Goal: Information Seeking & Learning: Understand process/instructions

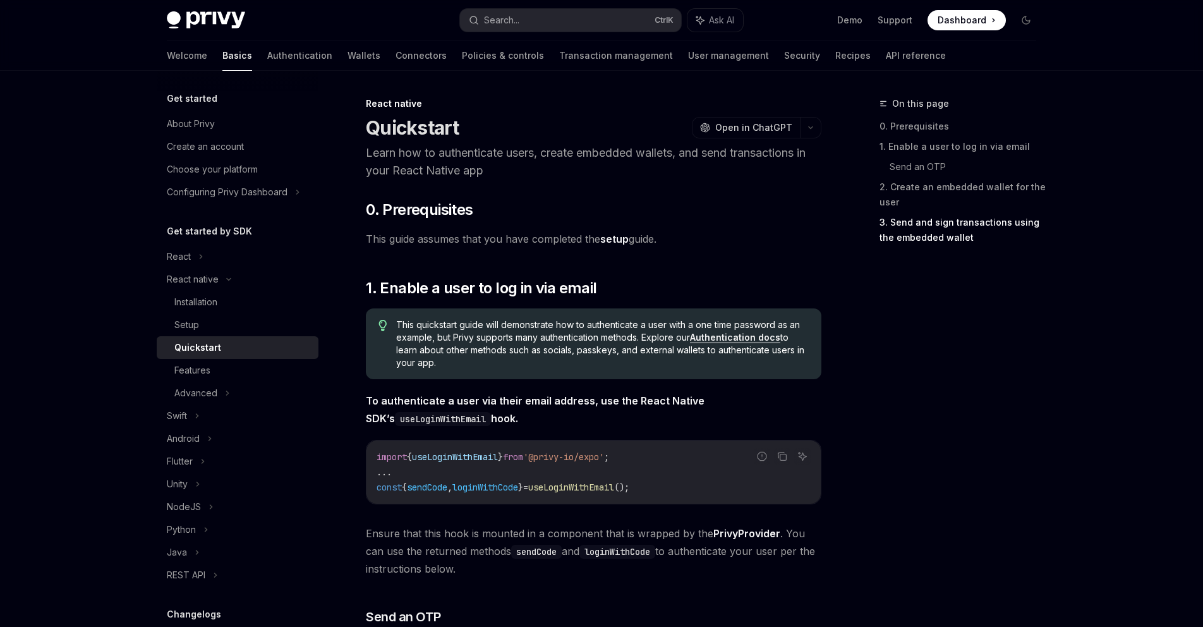
scroll to position [1842, 0]
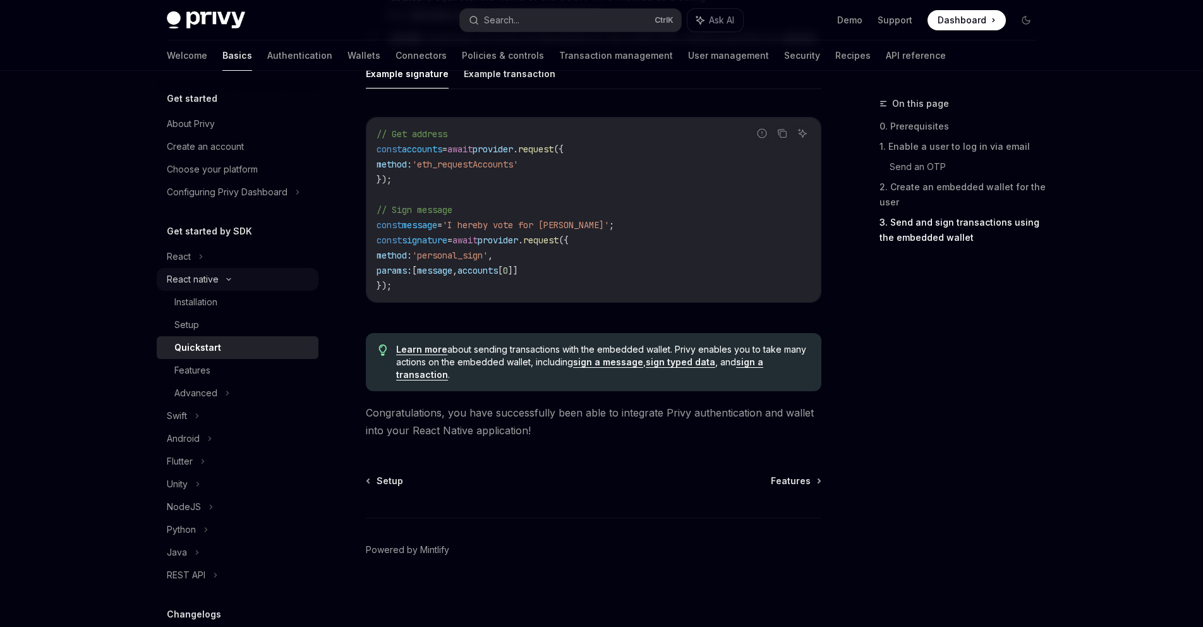
click at [225, 282] on div "React native" at bounding box center [238, 279] width 162 height 23
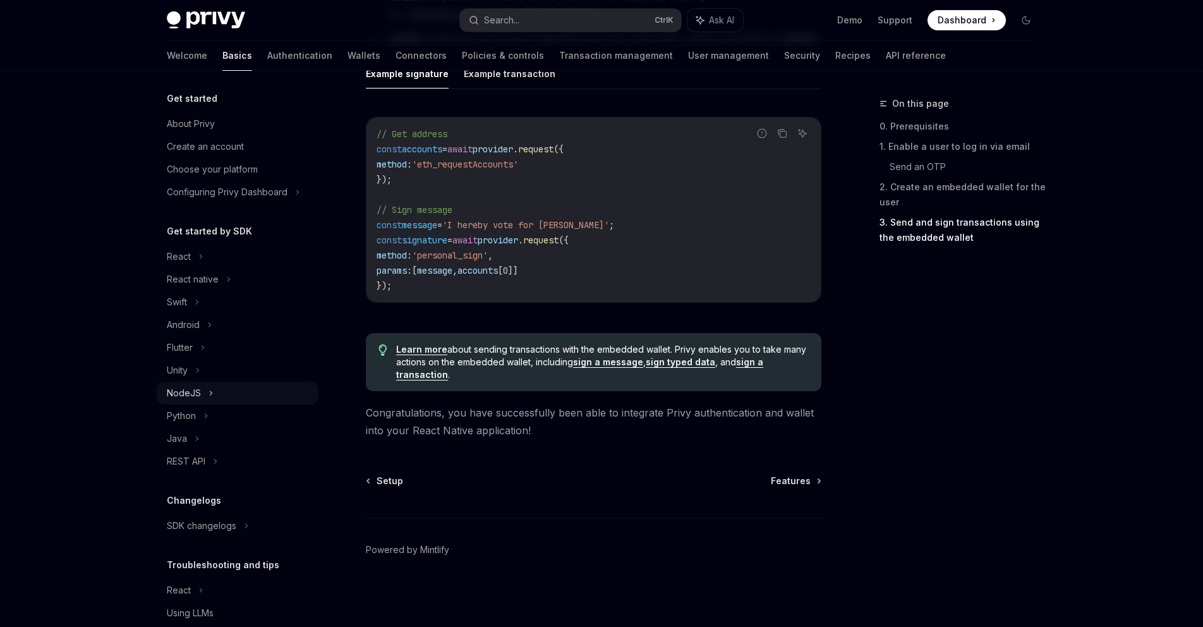
click at [195, 394] on div "NodeJS" at bounding box center [184, 392] width 34 height 15
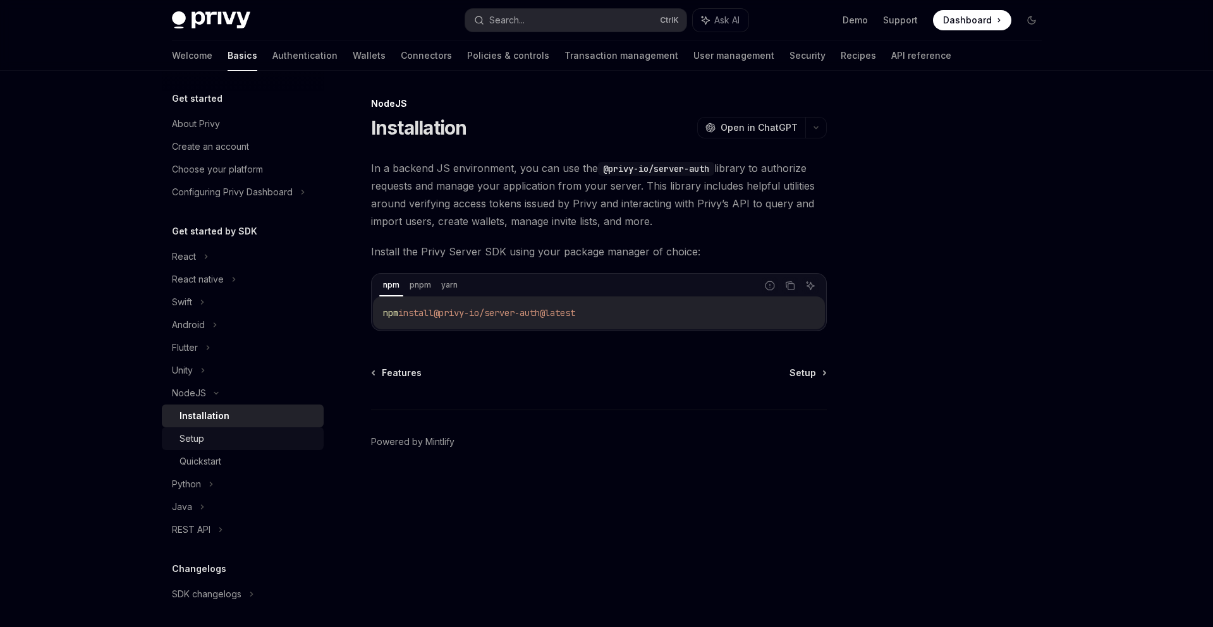
click at [191, 442] on div "Setup" at bounding box center [191, 438] width 25 height 15
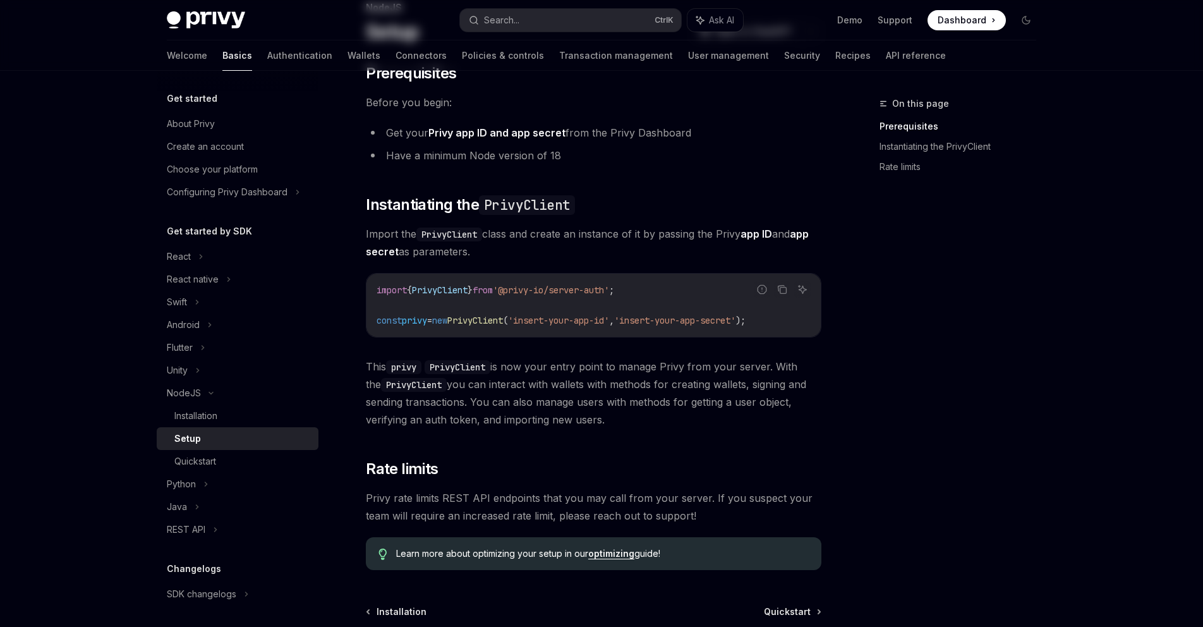
scroll to position [227, 0]
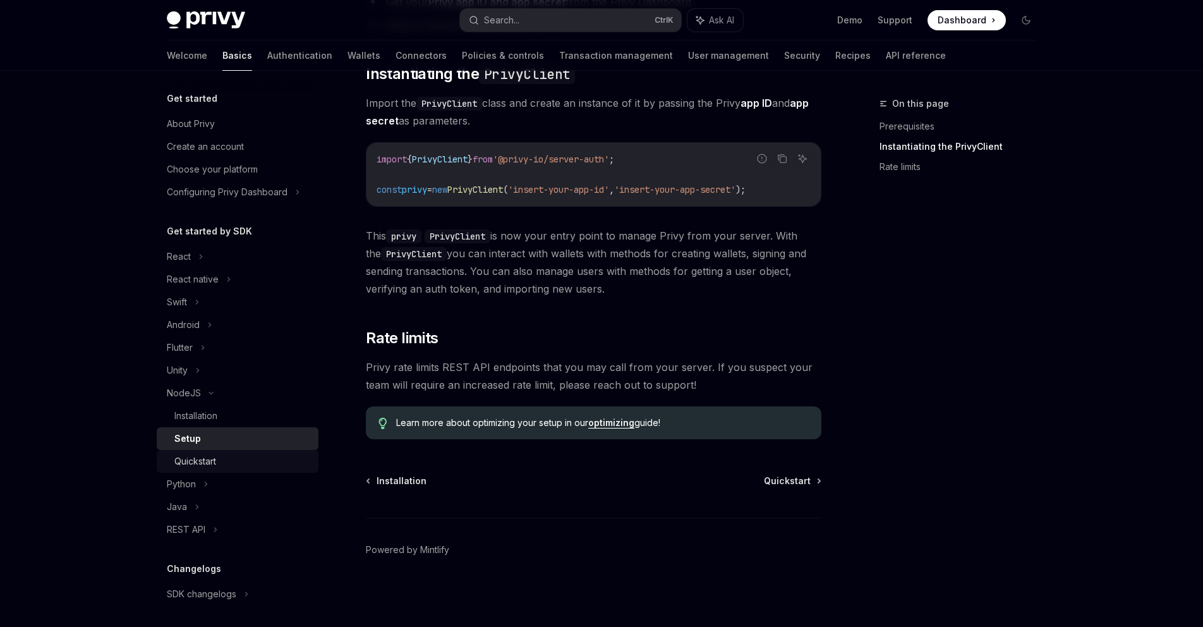
click at [198, 463] on div "Quickstart" at bounding box center [195, 461] width 42 height 15
type textarea "*"
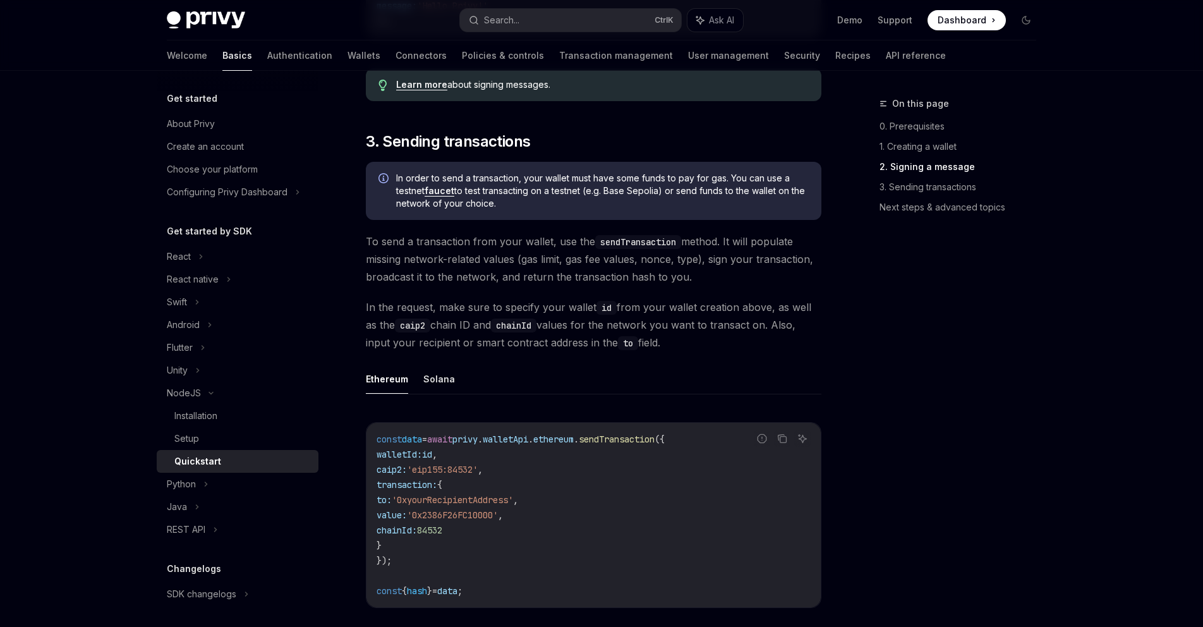
scroll to position [758, 0]
